Goal: Check status: Check status

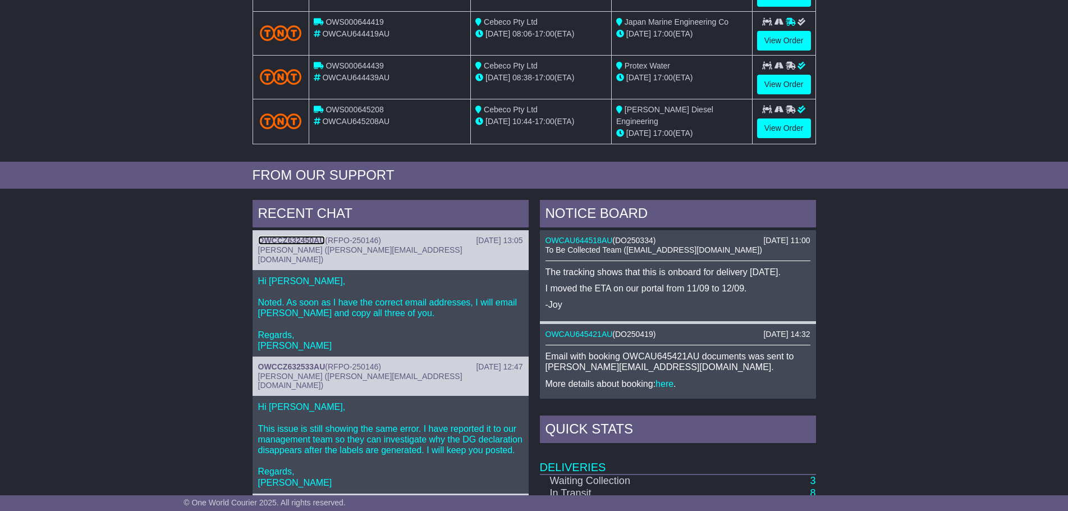
click at [277, 237] on link "OWCCZ632450AU" at bounding box center [291, 240] width 67 height 9
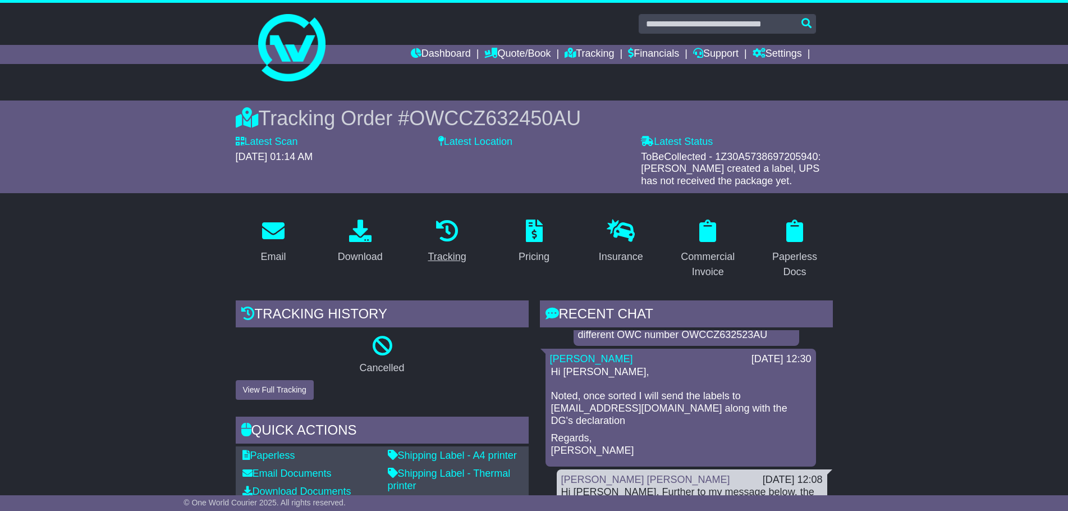
scroll to position [281, 0]
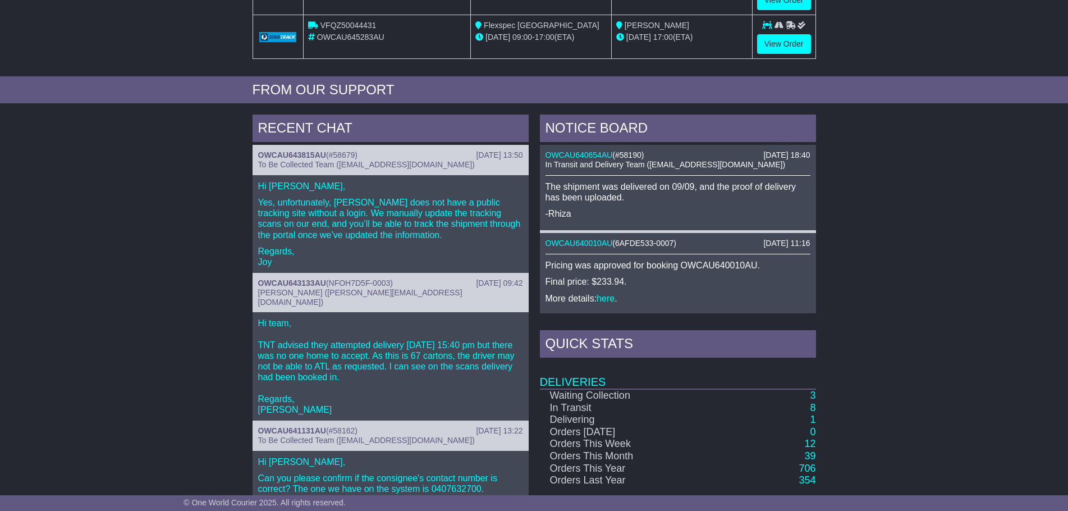
scroll to position [393, 0]
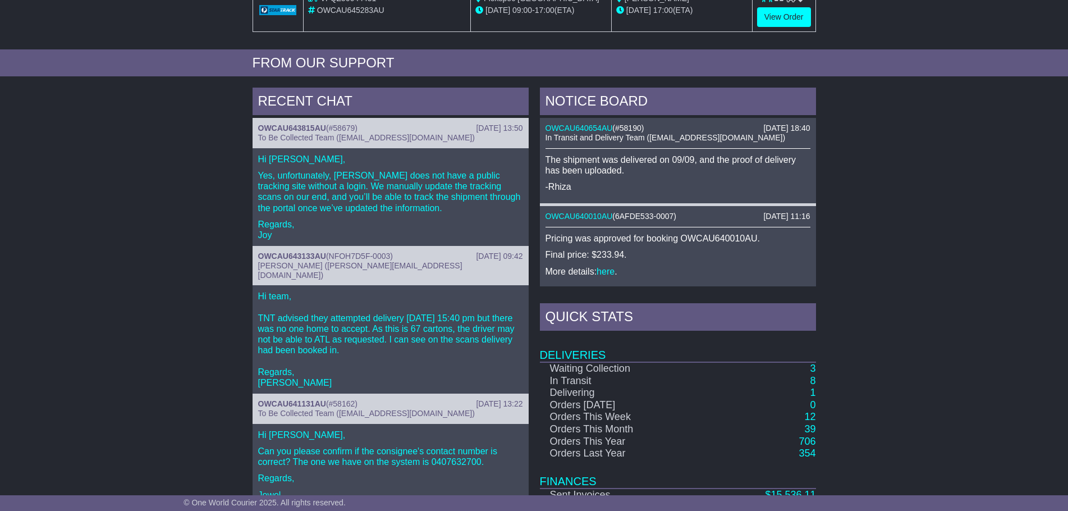
click at [278, 135] on span "To Be Collected Team (pickup@oneworldcourier.com.au)" at bounding box center [366, 137] width 217 height 9
click at [278, 129] on link "OWCAU643815AU" at bounding box center [292, 128] width 68 height 9
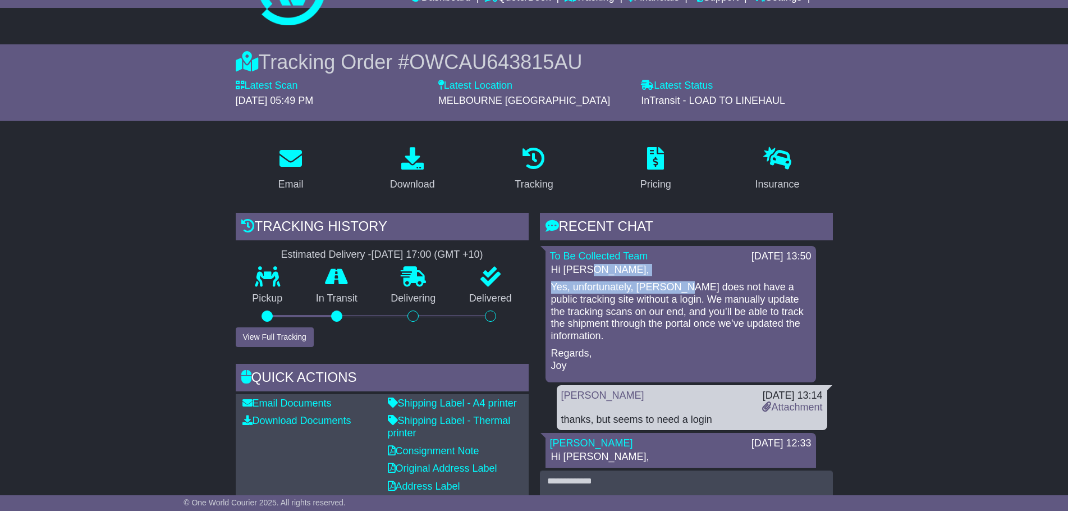
drag, startPoint x: 670, startPoint y: 274, endPoint x: 684, endPoint y: 293, distance: 23.2
click at [678, 285] on div "Hi [PERSON_NAME], Yes, unfortunately, [PERSON_NAME] does not have a public trac…" at bounding box center [681, 318] width 262 height 108
click at [686, 295] on p "Yes, unfortunately, [PERSON_NAME] does not have a public tracking site without …" at bounding box center [680, 311] width 259 height 61
drag, startPoint x: 683, startPoint y: 283, endPoint x: 700, endPoint y: 303, distance: 26.0
click at [695, 299] on p "Yes, unfortunately, Tasfreight does not have a public tracking site without a l…" at bounding box center [680, 311] width 259 height 61
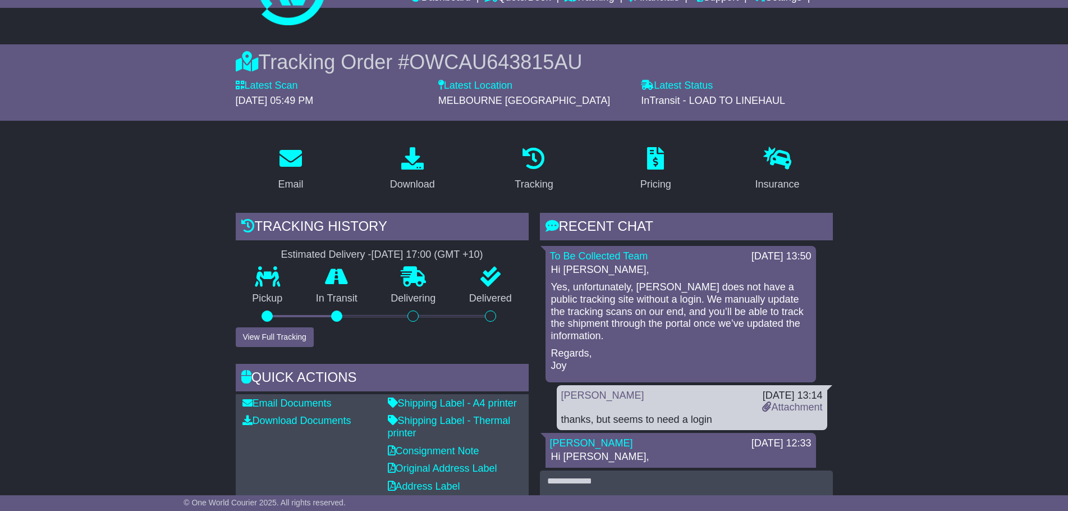
click at [707, 307] on p "Yes, unfortunately, Tasfreight does not have a public tracking site without a l…" at bounding box center [680, 311] width 259 height 61
drag, startPoint x: 697, startPoint y: 290, endPoint x: 706, endPoint y: 304, distance: 16.7
click at [703, 301] on p "Yes, unfortunately, Tasfreight does not have a public tracking site without a l…" at bounding box center [680, 311] width 259 height 61
click at [708, 306] on p "Yes, unfortunately, Tasfreight does not have a public tracking site without a l…" at bounding box center [680, 311] width 259 height 61
click at [691, 294] on p "Yes, unfortunately, Tasfreight does not have a public tracking site without a l…" at bounding box center [680, 311] width 259 height 61
